Goal: Information Seeking & Learning: Learn about a topic

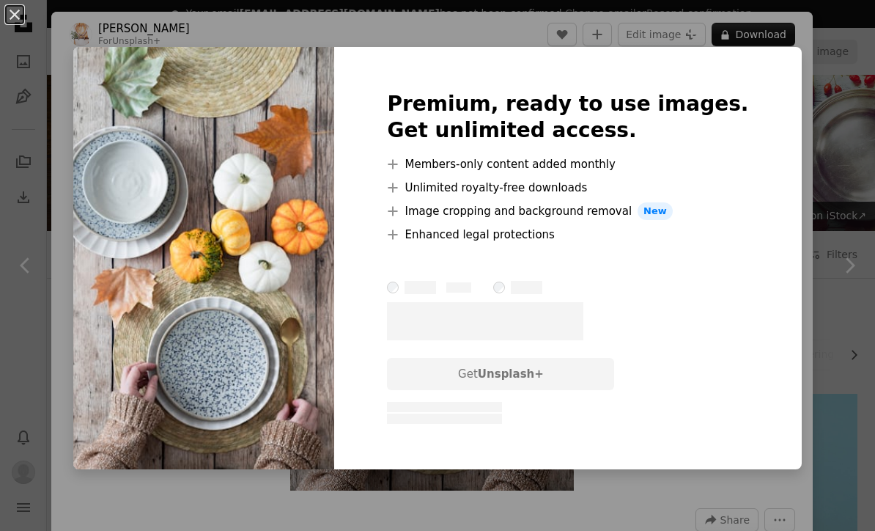
scroll to position [1259, 0]
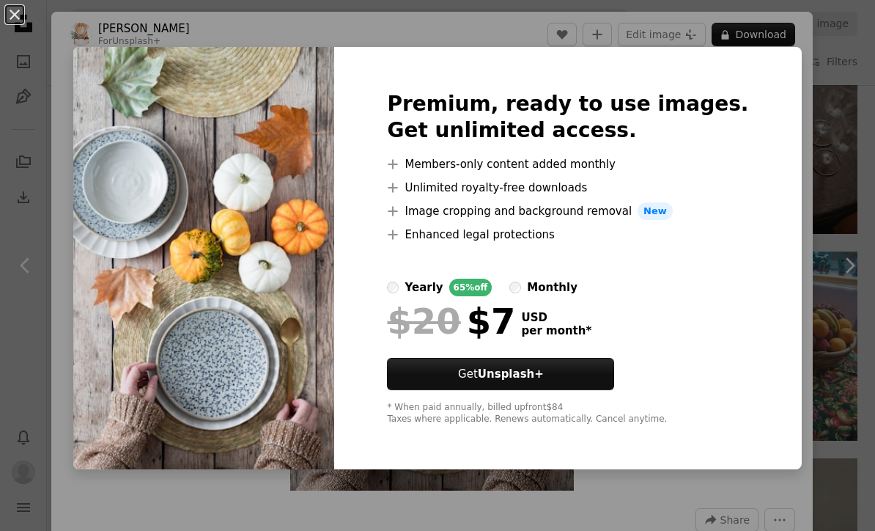
click at [866, 199] on div "An X shape Premium, ready to use images. Get unlimited access. A plus sign Memb…" at bounding box center [437, 265] width 875 height 531
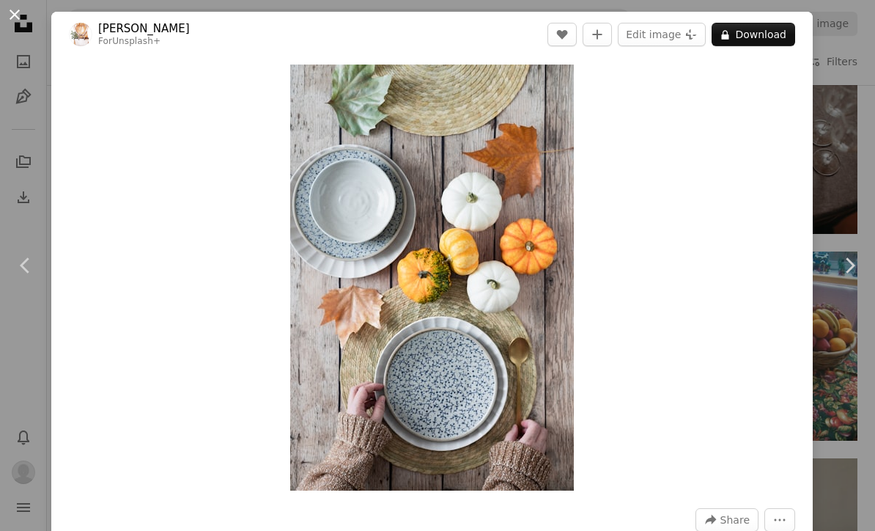
click at [23, 17] on button "An X shape" at bounding box center [15, 15] width 18 height 18
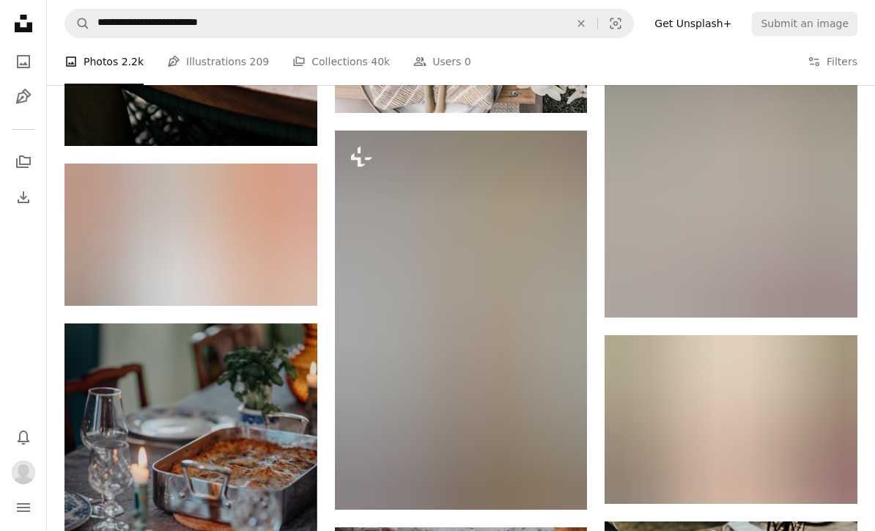
scroll to position [6972, 0]
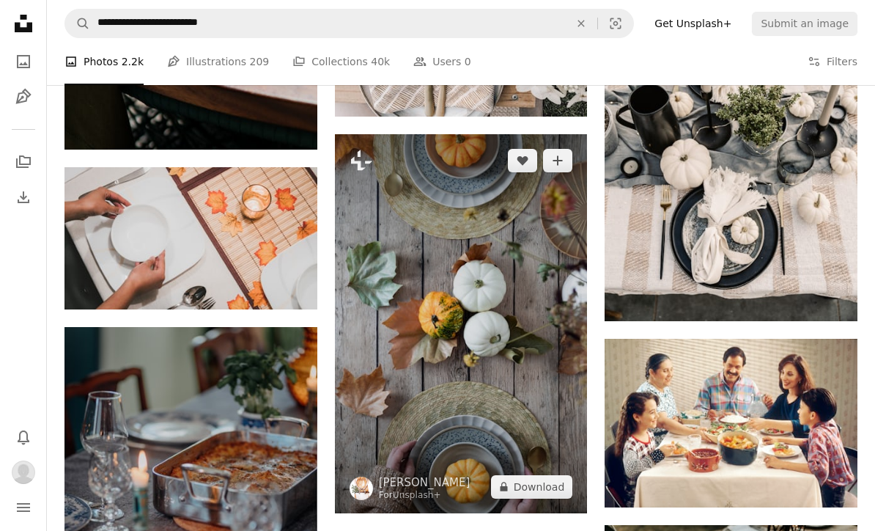
click at [547, 322] on img at bounding box center [461, 323] width 253 height 379
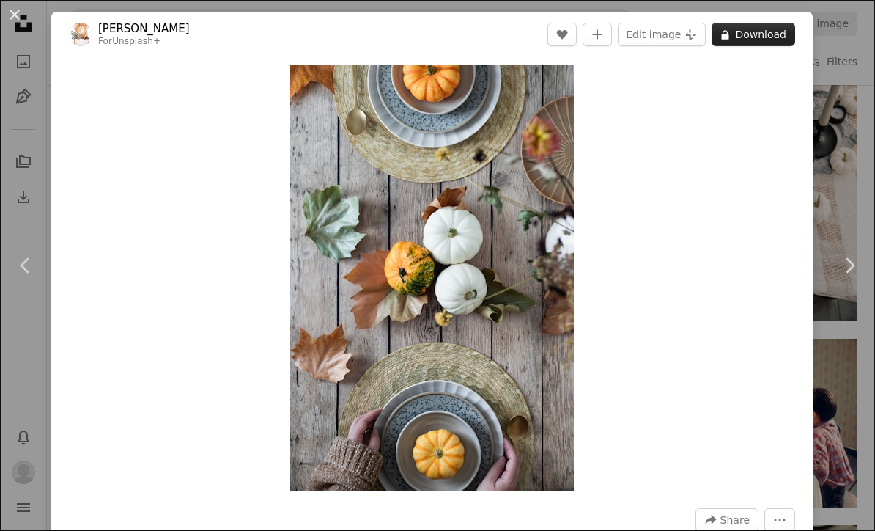
click at [778, 32] on button "A lock Download" at bounding box center [754, 34] width 84 height 23
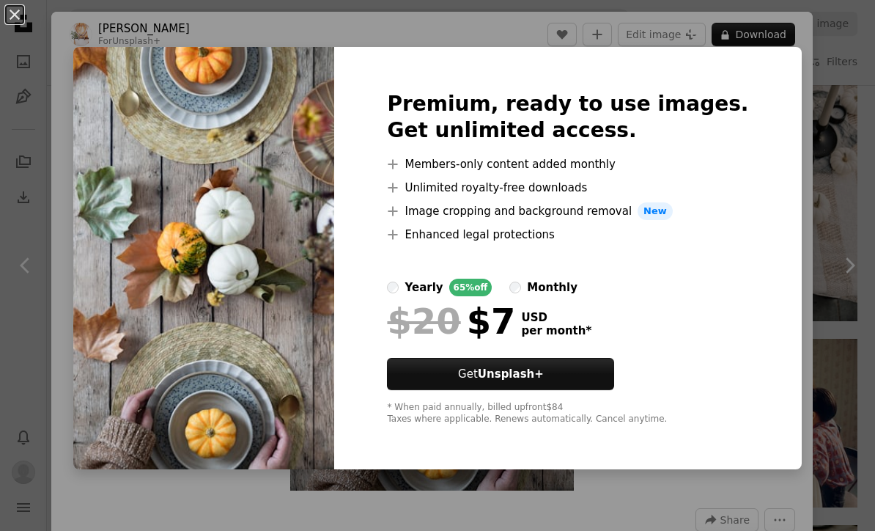
click at [779, 247] on div "An X shape Premium, ready to use images. Get unlimited access. A plus sign Memb…" at bounding box center [437, 265] width 875 height 531
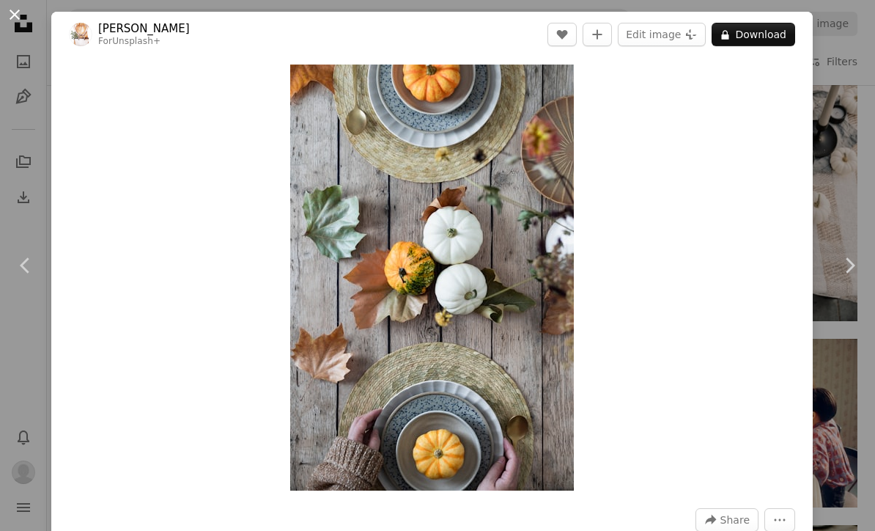
click at [18, 20] on button "An X shape" at bounding box center [15, 15] width 18 height 18
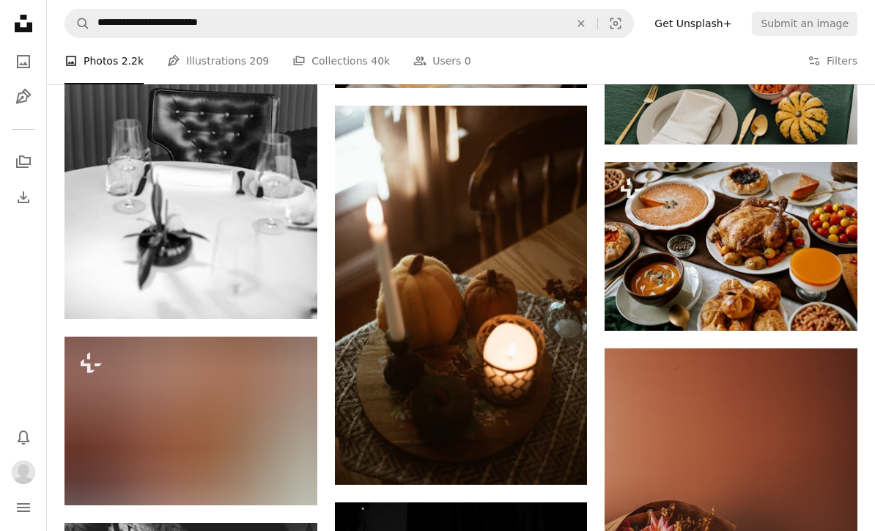
scroll to position [5866, 0]
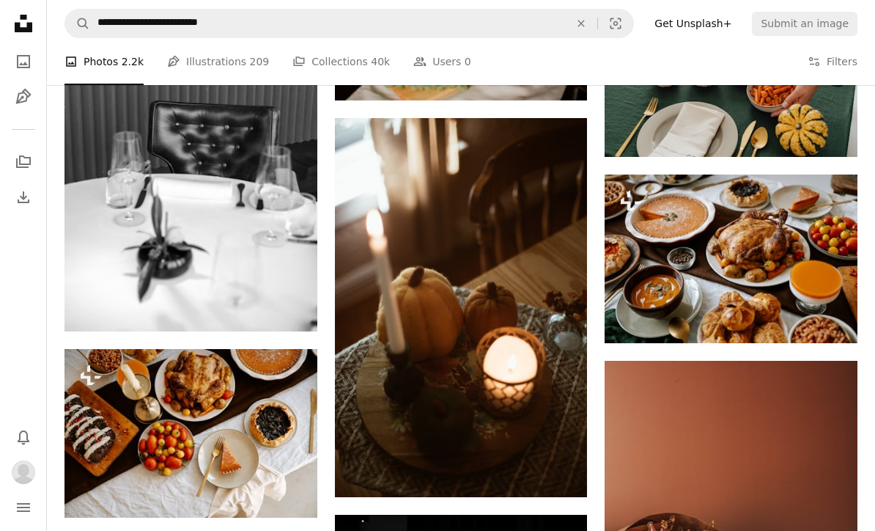
click at [27, 20] on icon "Unsplash logo Unsplash Home" at bounding box center [23, 23] width 29 height 29
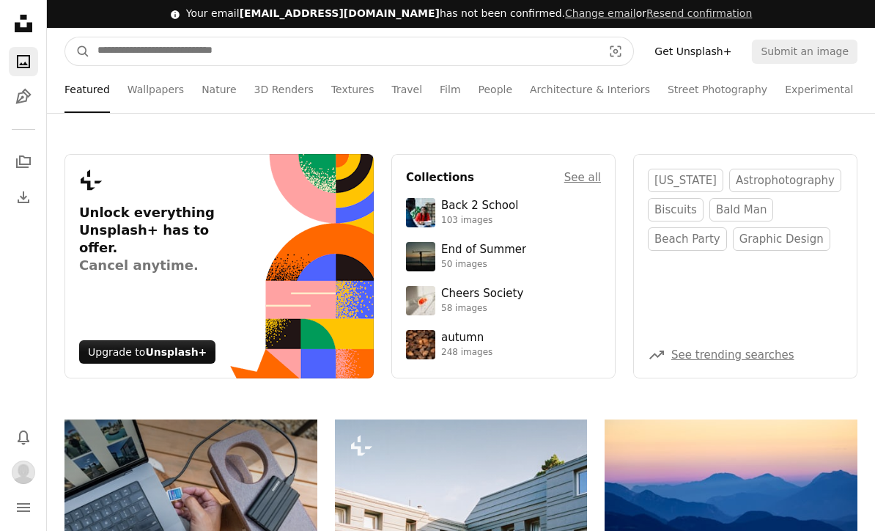
click at [325, 48] on input "Find visuals sitewide" at bounding box center [344, 51] width 508 height 28
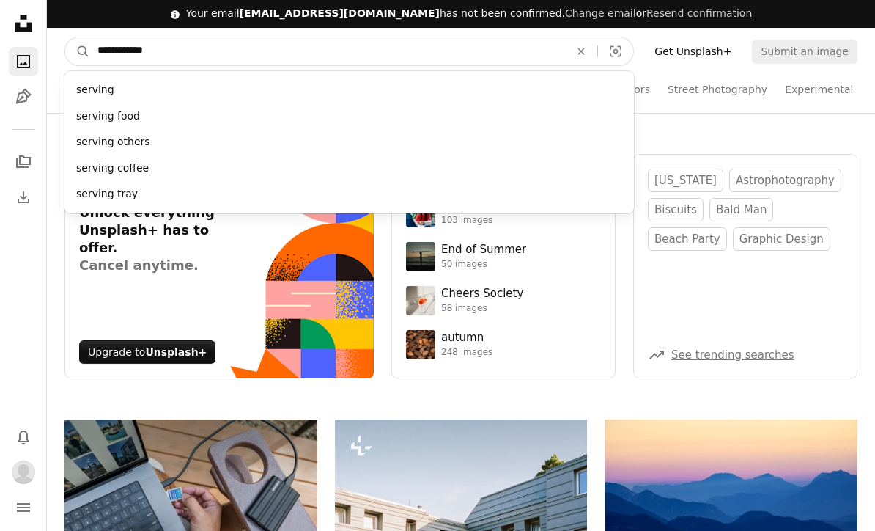
type input "**********"
click at [78, 51] on button "A magnifying glass" at bounding box center [77, 51] width 25 height 28
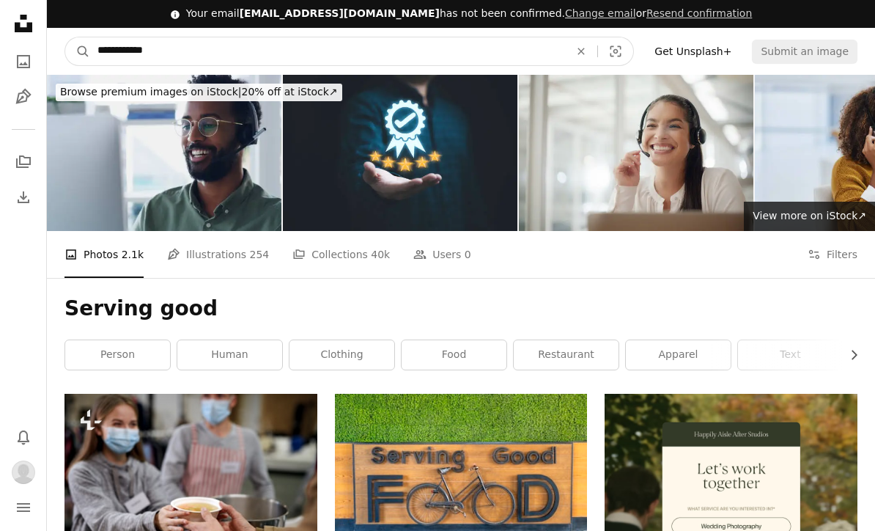
click at [204, 55] on input "**********" at bounding box center [327, 51] width 475 height 28
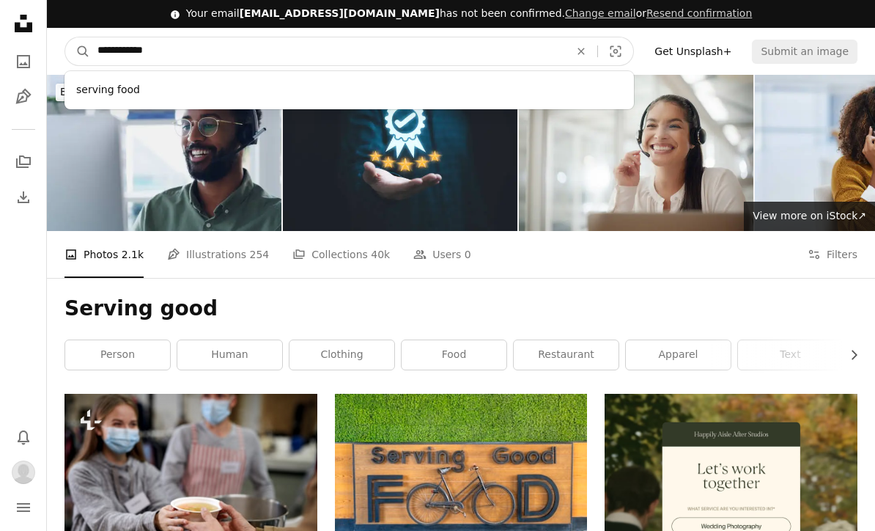
type input "**********"
click at [78, 51] on button "A magnifying glass" at bounding box center [77, 51] width 25 height 28
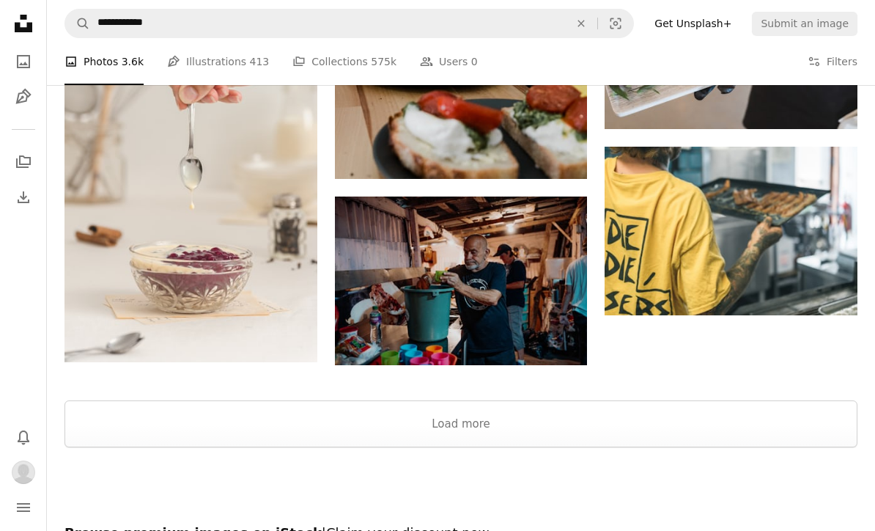
scroll to position [1753, 0]
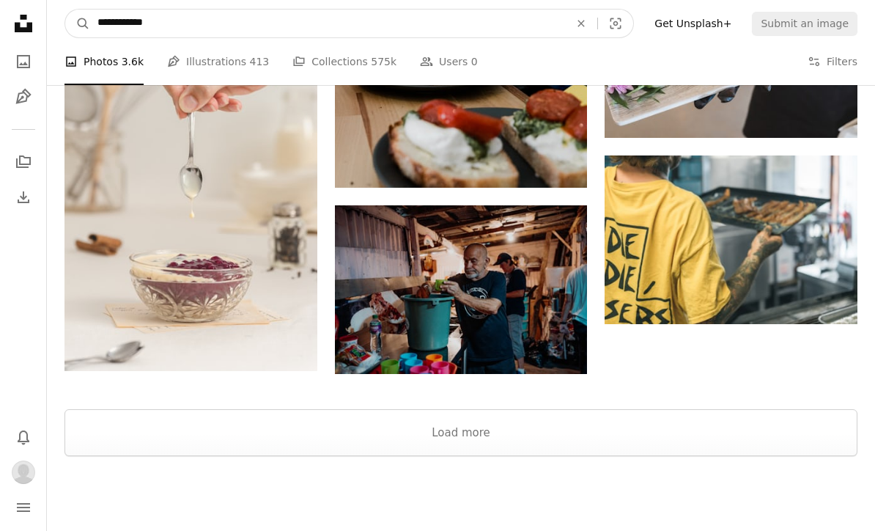
click at [144, 26] on input "**********" at bounding box center [327, 24] width 475 height 28
click at [134, 21] on input "**********" at bounding box center [327, 24] width 475 height 28
type input "**********"
click at [78, 23] on button "A magnifying glass" at bounding box center [77, 24] width 25 height 28
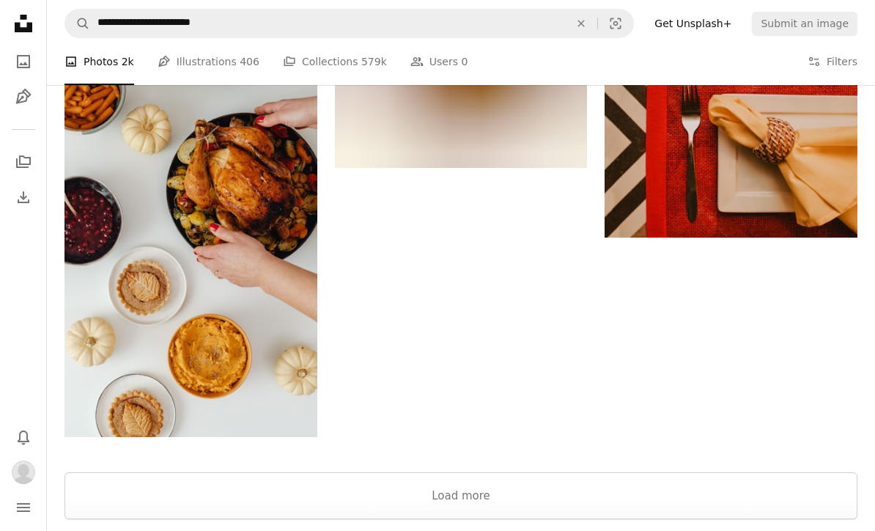
scroll to position [1881, 0]
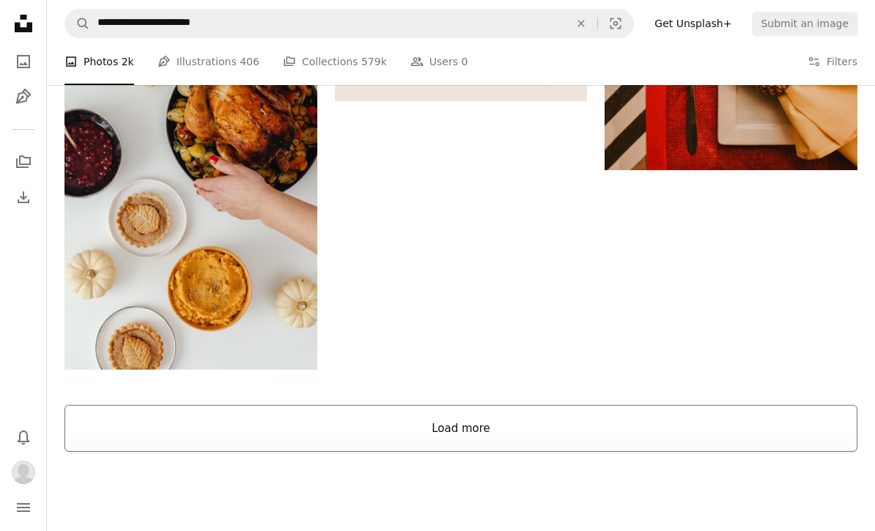
click at [516, 424] on button "Load more" at bounding box center [460, 428] width 793 height 47
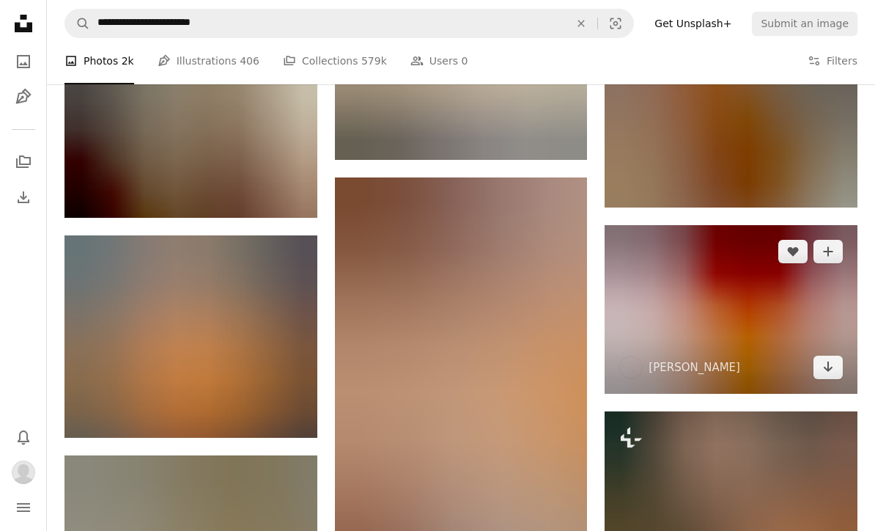
scroll to position [7627, 0]
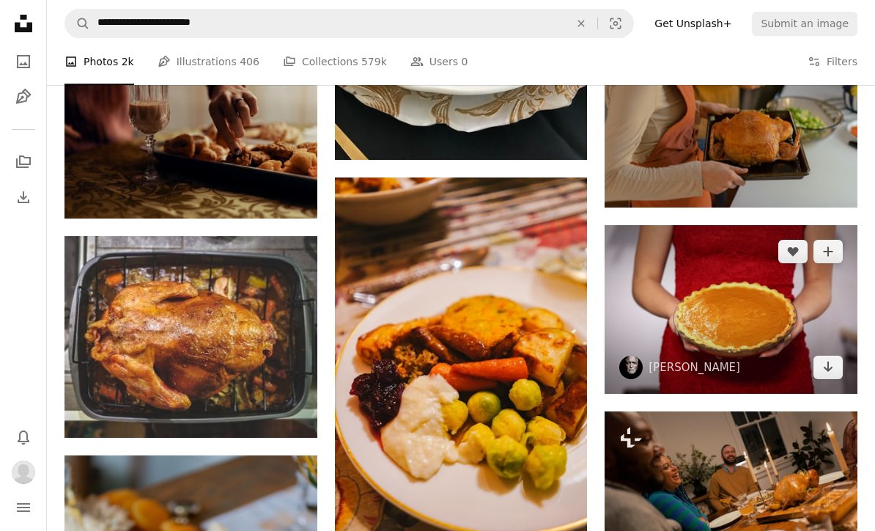
click at [778, 298] on img at bounding box center [731, 309] width 253 height 169
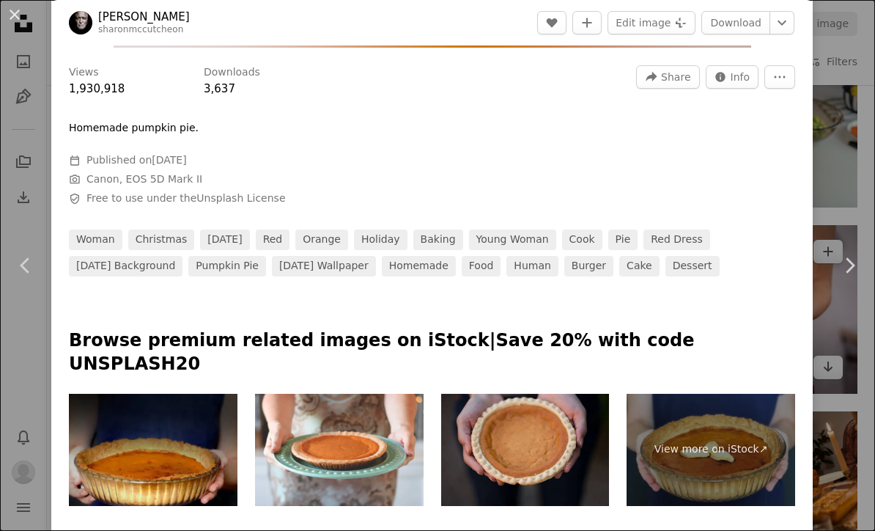
scroll to position [449, 0]
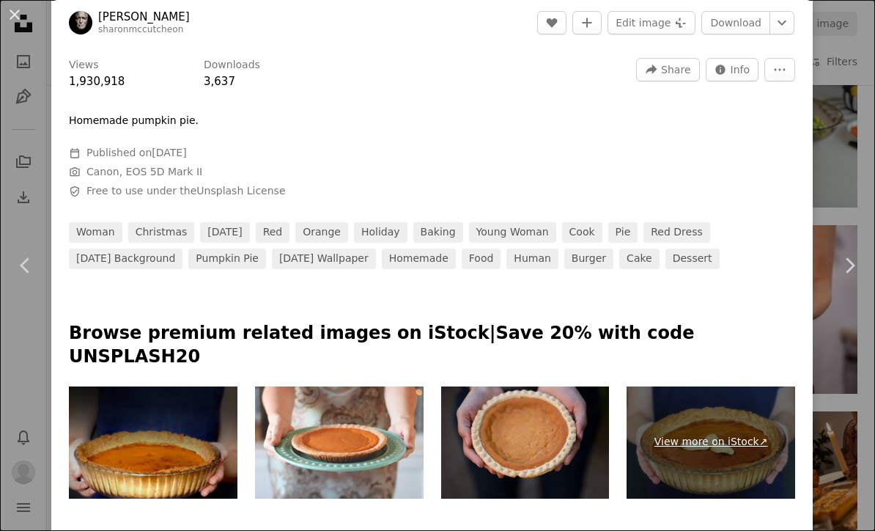
click at [780, 425] on link "View more on iStock ↗" at bounding box center [711, 442] width 169 height 112
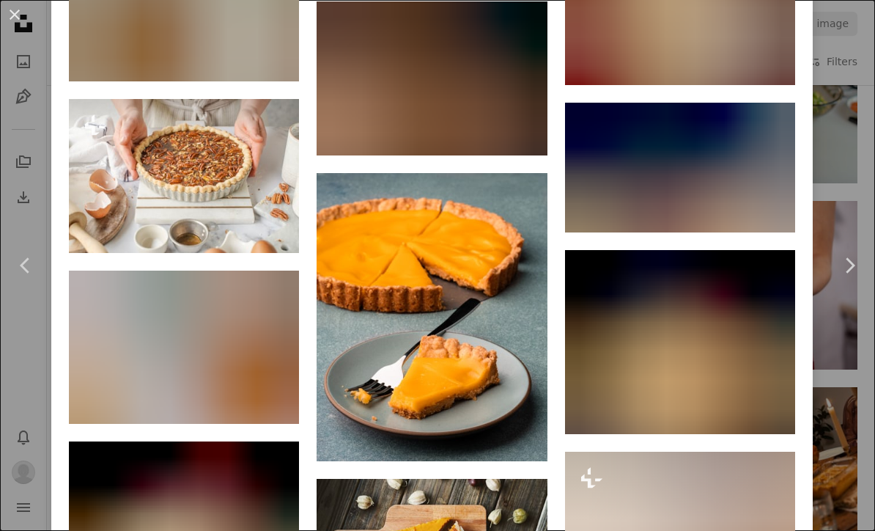
scroll to position [3149, 0]
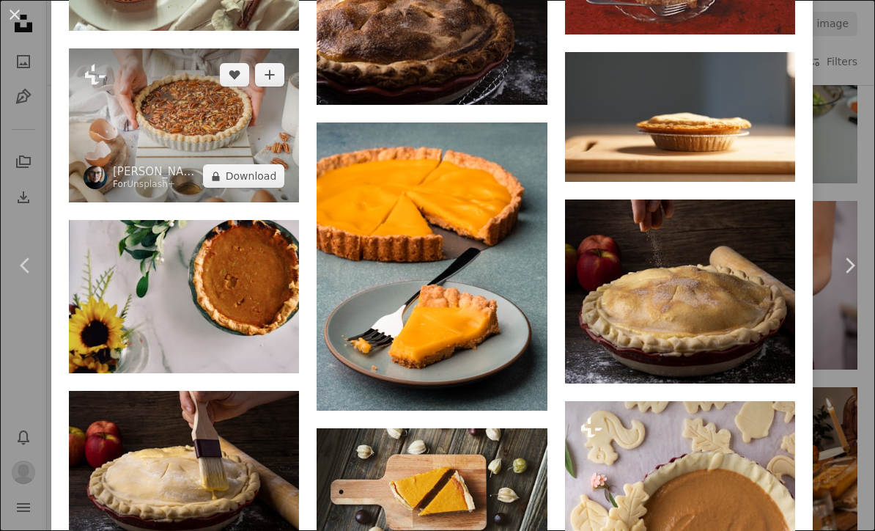
click at [276, 163] on img at bounding box center [184, 125] width 230 height 154
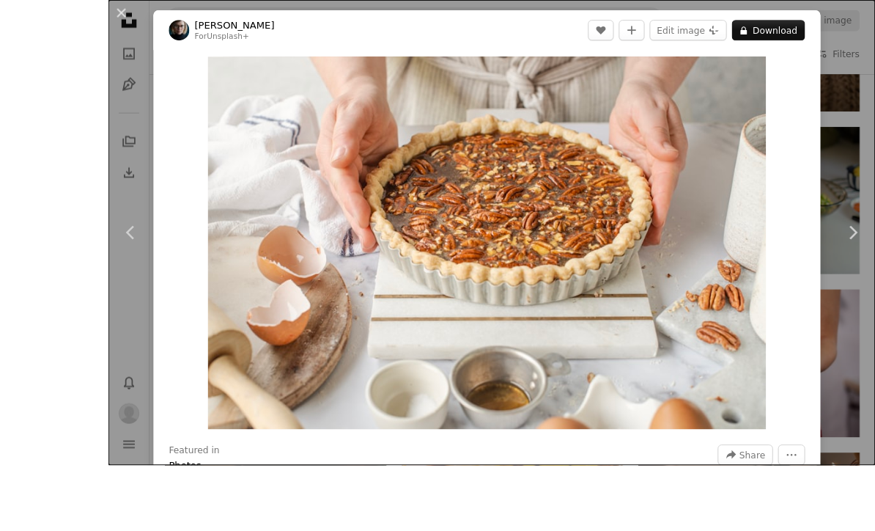
scroll to position [7635, 0]
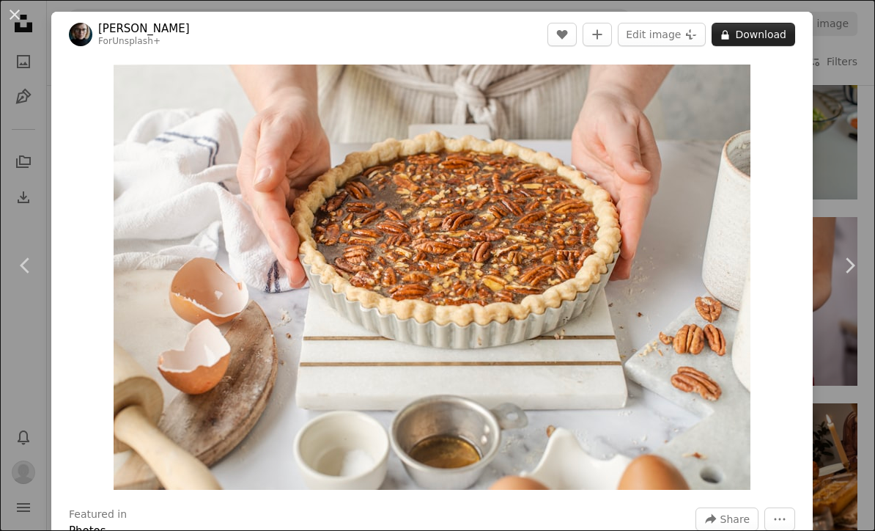
click at [774, 34] on button "A lock Download" at bounding box center [754, 34] width 84 height 23
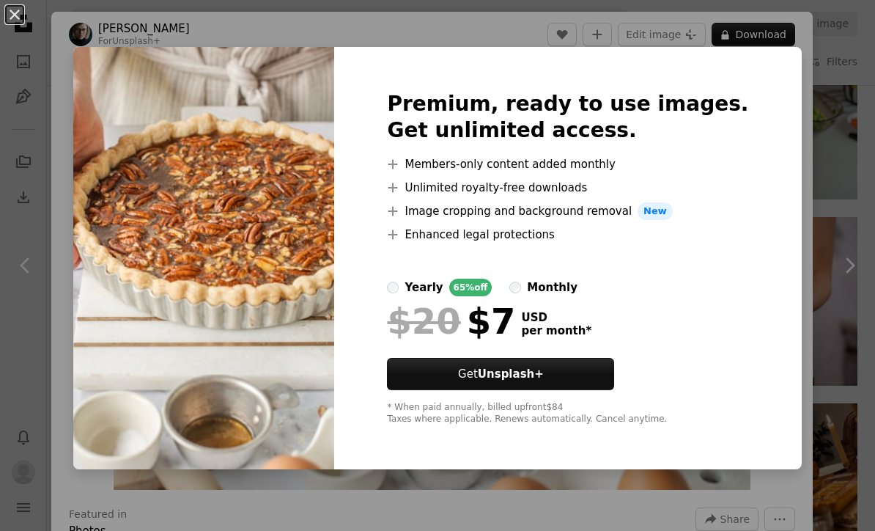
click at [771, 191] on div "An X shape Premium, ready to use images. Get unlimited access. A plus sign Memb…" at bounding box center [437, 265] width 875 height 531
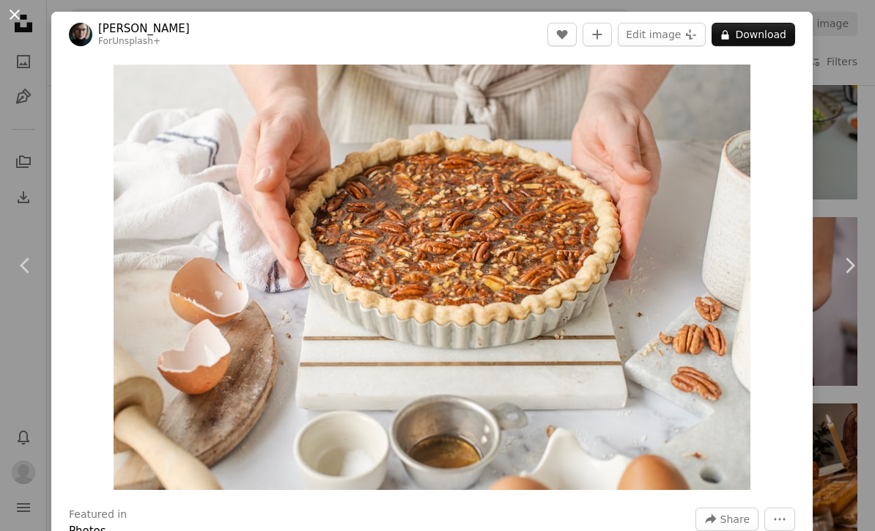
click at [21, 7] on button "An X shape" at bounding box center [15, 15] width 18 height 18
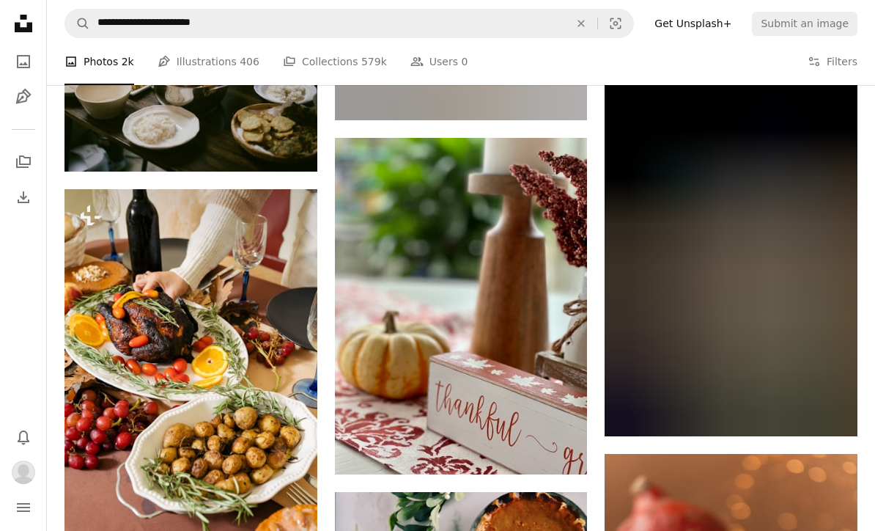
scroll to position [15914, 0]
